Goal: Task Accomplishment & Management: Manage account settings

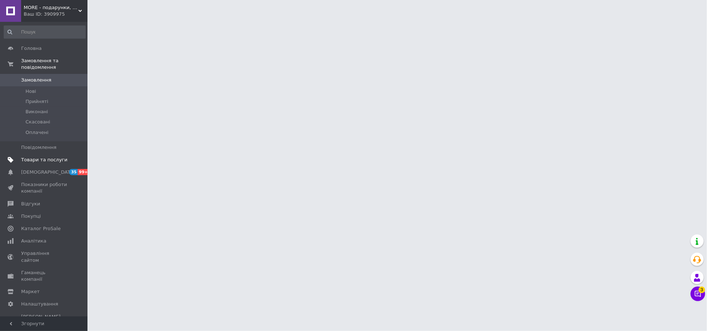
click at [42, 157] on span "Товари та послуги" at bounding box center [44, 160] width 46 height 7
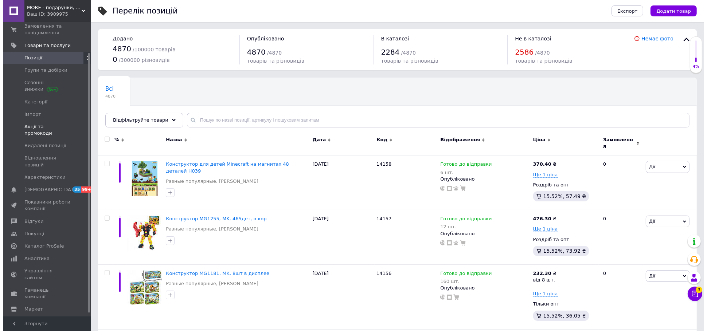
scroll to position [3, 0]
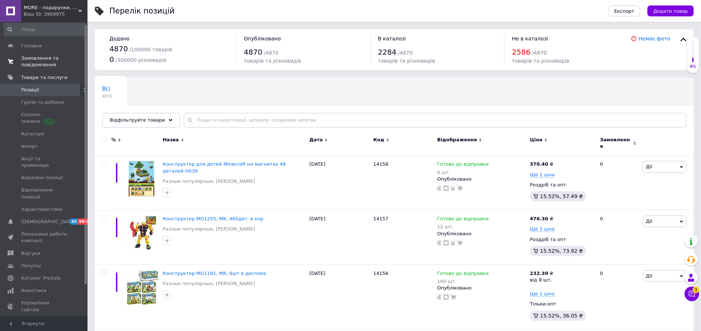
click at [40, 69] on link "Замовлення та повідомлення 0 0" at bounding box center [44, 61] width 89 height 19
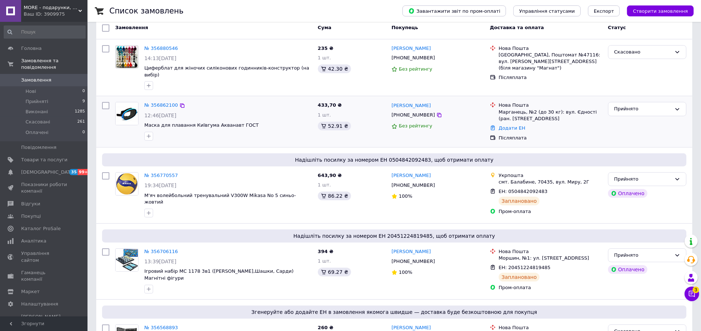
scroll to position [40, 0]
click at [150, 172] on link "№ 356770557" at bounding box center [161, 174] width 34 height 5
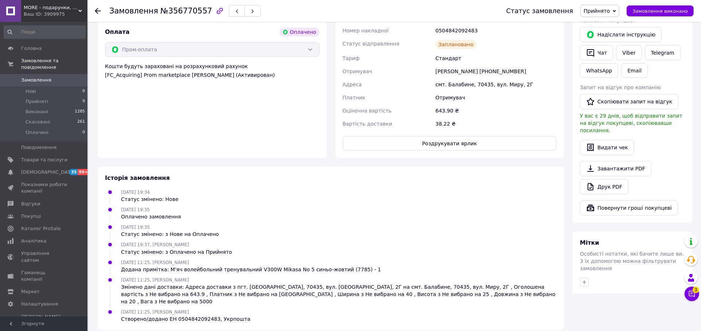
scroll to position [261, 0]
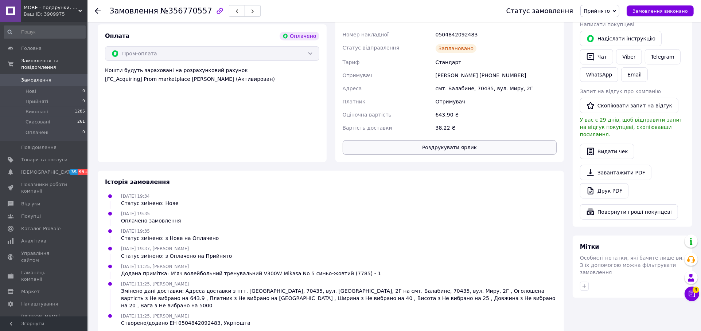
click at [471, 145] on button "Роздрукувати ярлик" at bounding box center [449, 147] width 214 height 15
